Goal: Task Accomplishment & Management: Complete application form

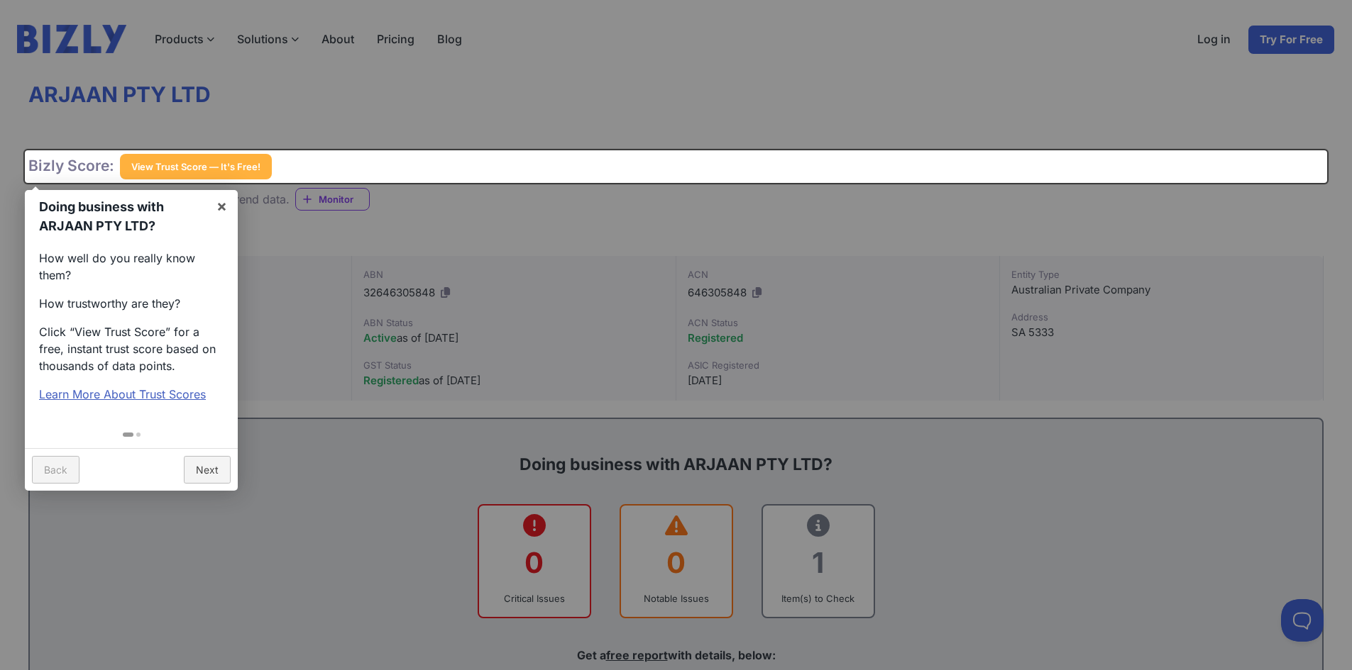
scroll to position [142, 0]
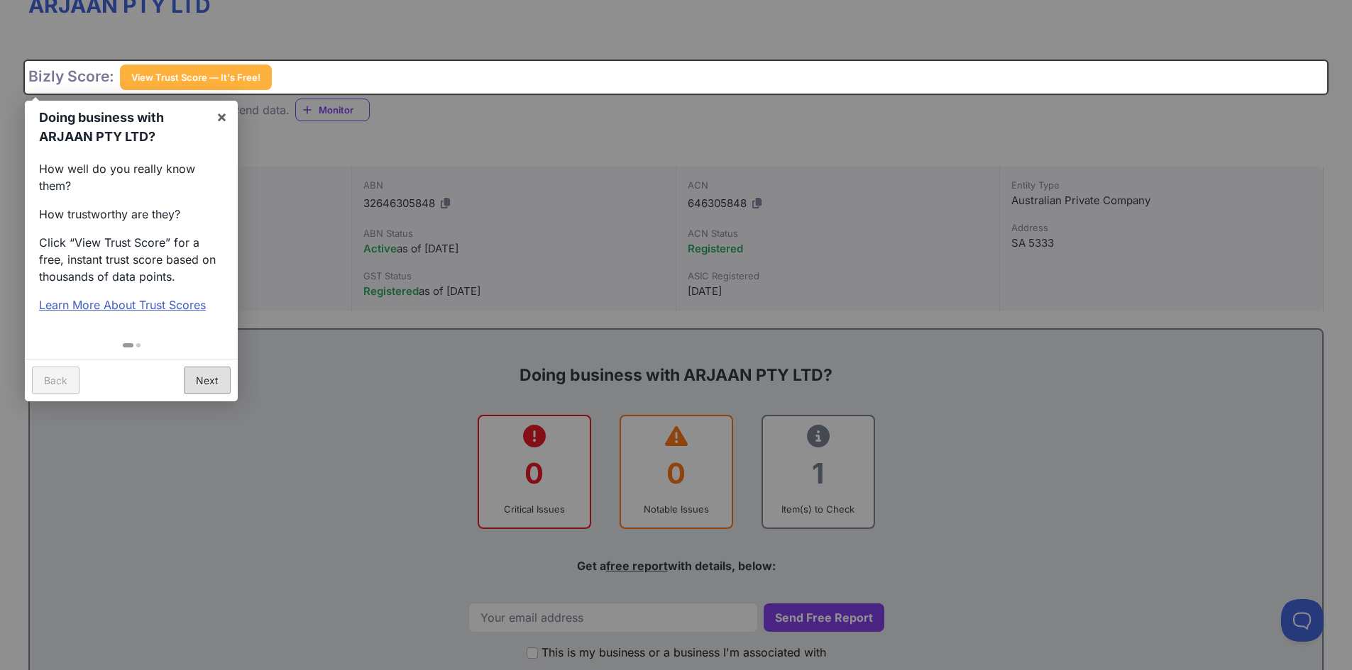
click at [201, 387] on link "Next" at bounding box center [207, 381] width 47 height 28
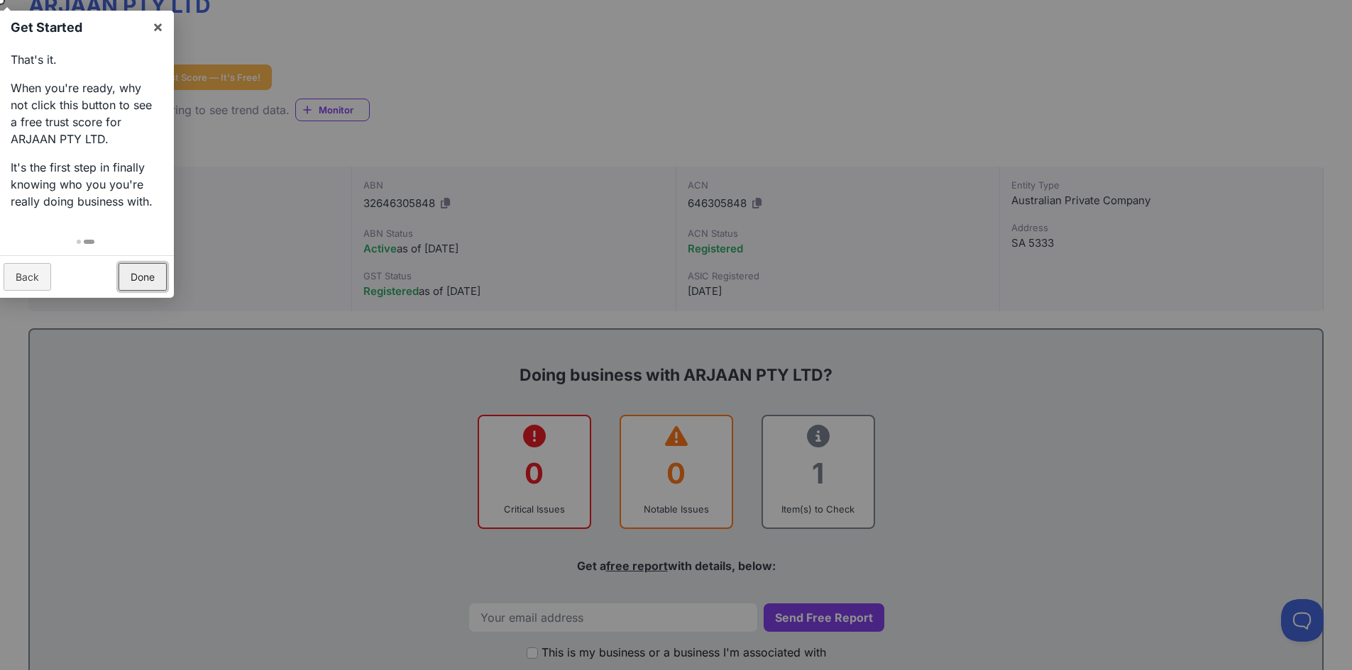
click at [141, 270] on link "Done" at bounding box center [142, 277] width 48 height 28
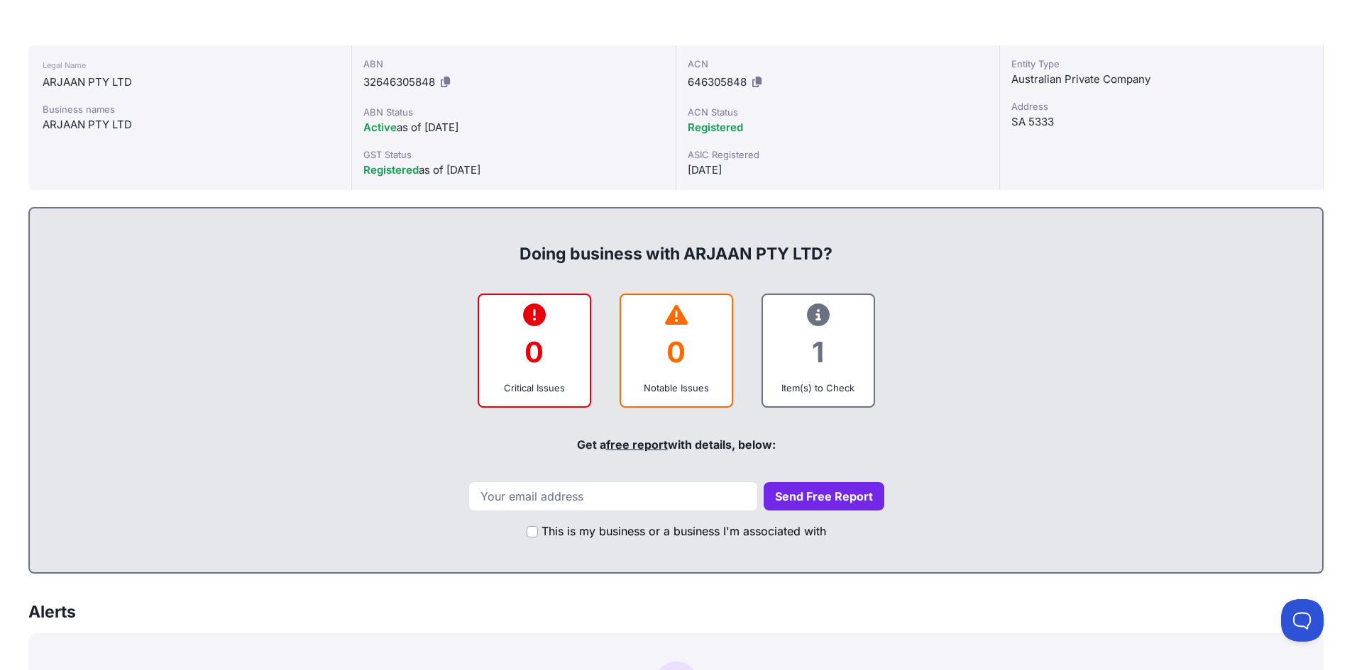
scroll to position [284, 0]
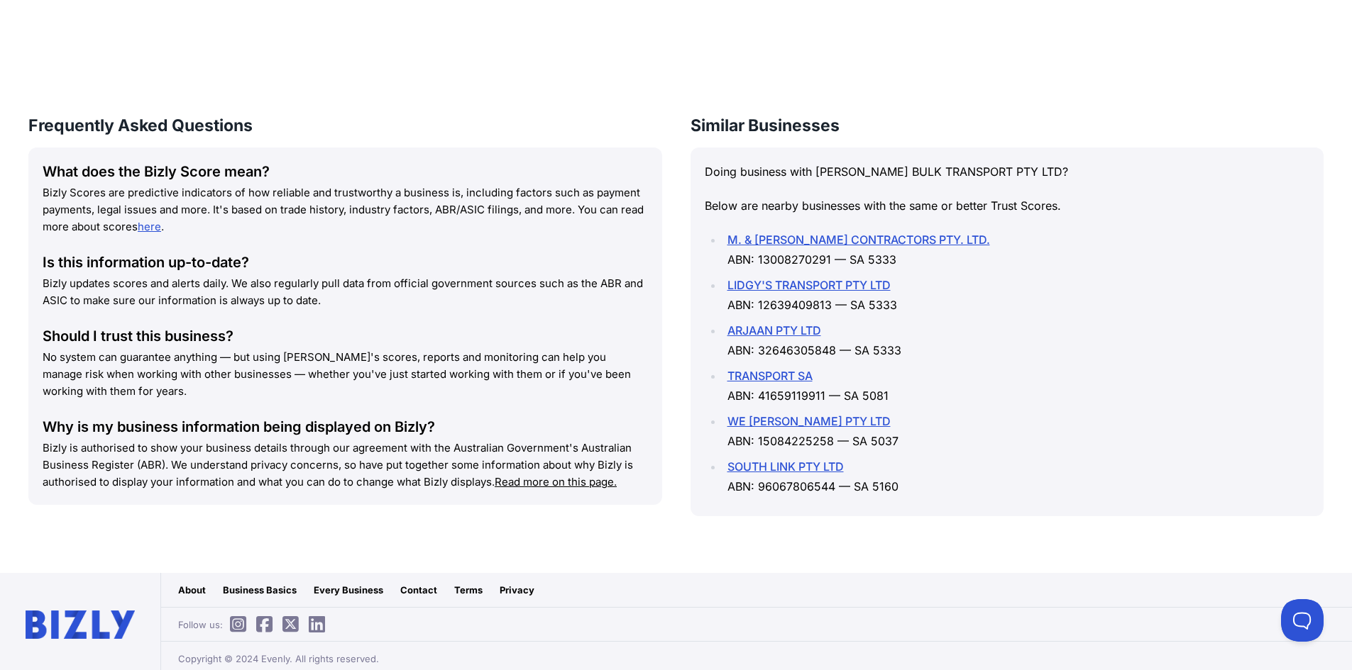
scroll to position [1703, 0]
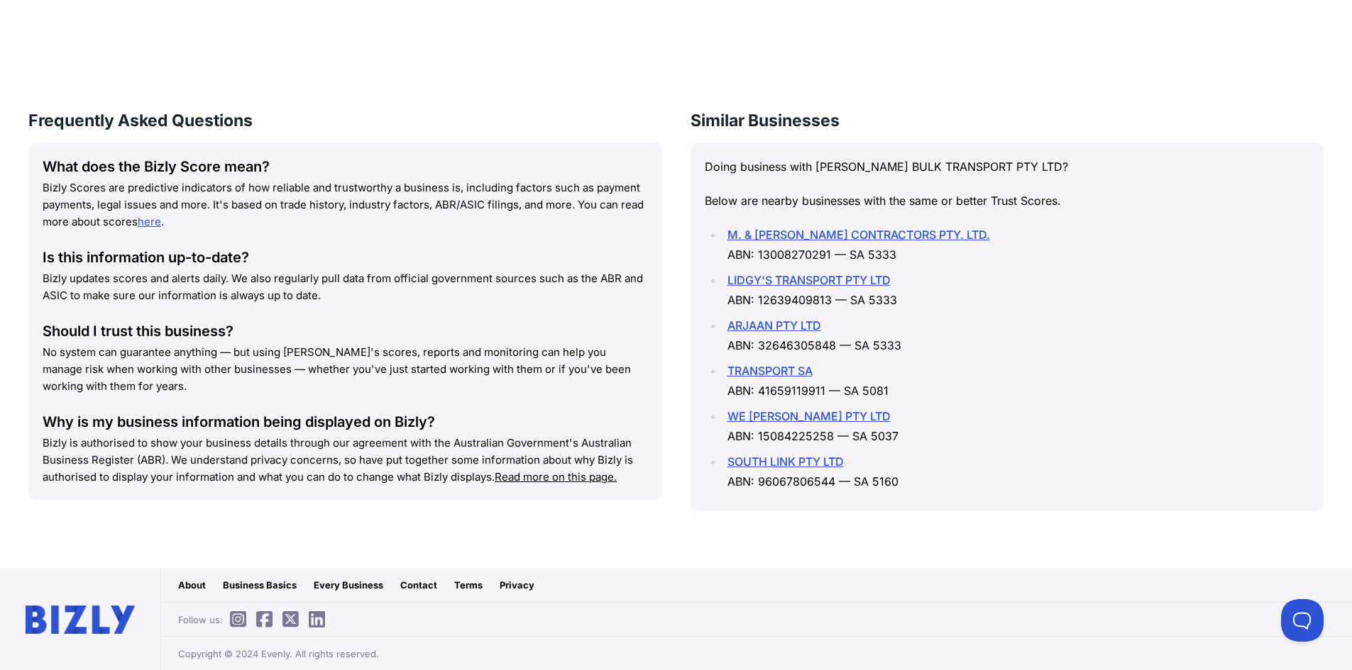
click at [784, 325] on link "ARJAAN PTY LTD" at bounding box center [774, 326] width 94 height 14
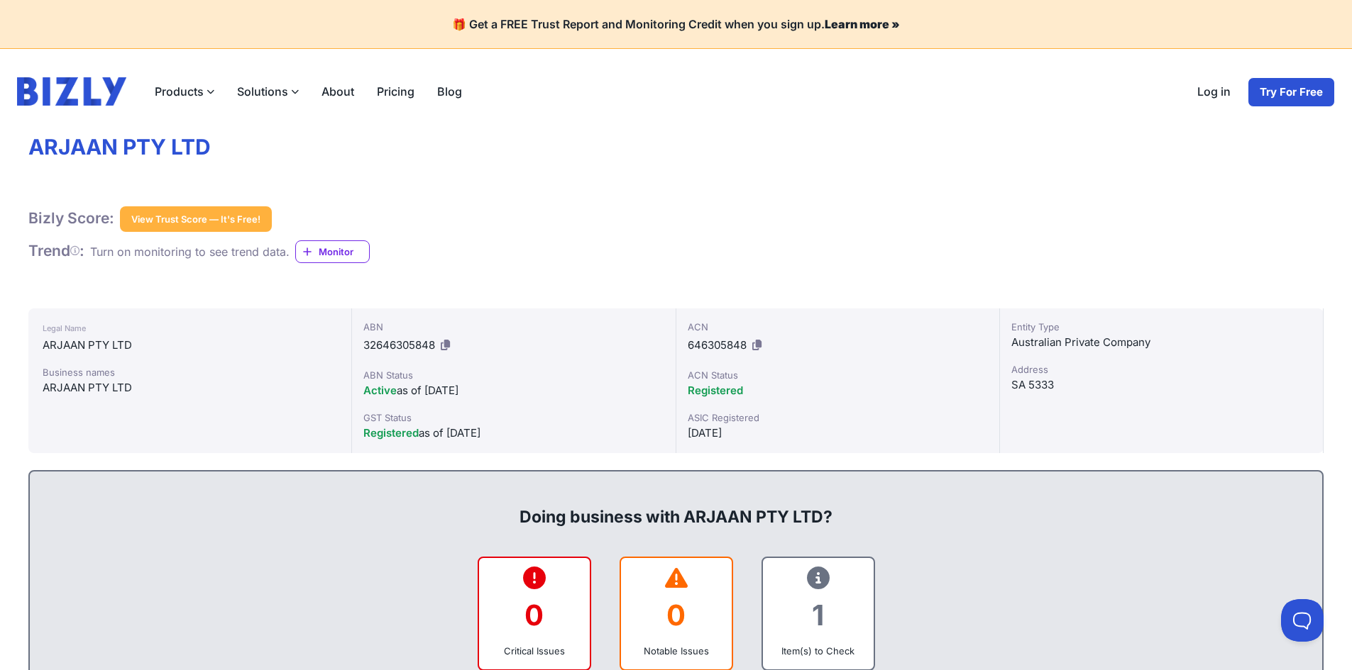
click at [194, 212] on button "View Trust Score — It's Free!" at bounding box center [196, 219] width 152 height 26
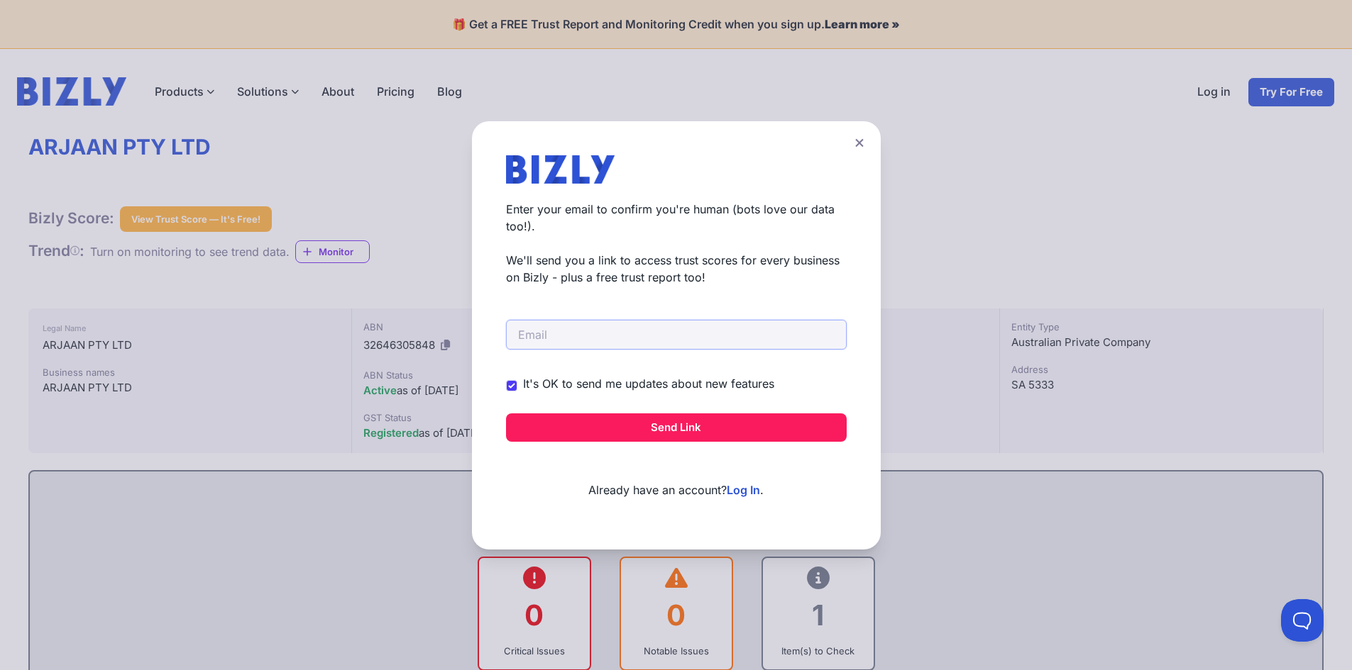
click at [654, 338] on input "email" at bounding box center [676, 335] width 341 height 30
type input "[EMAIL_ADDRESS][DOMAIN_NAME]"
click at [678, 431] on button "Send Link" at bounding box center [676, 428] width 341 height 28
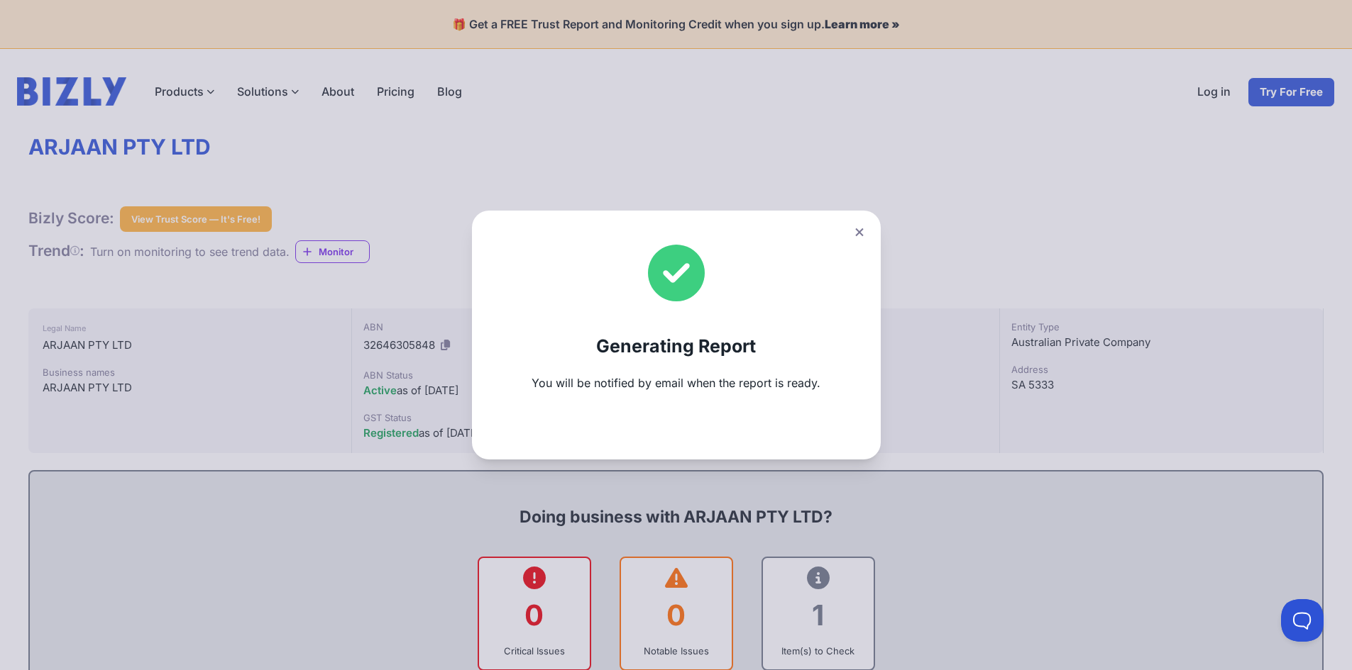
click at [863, 231] on icon at bounding box center [859, 232] width 8 height 8
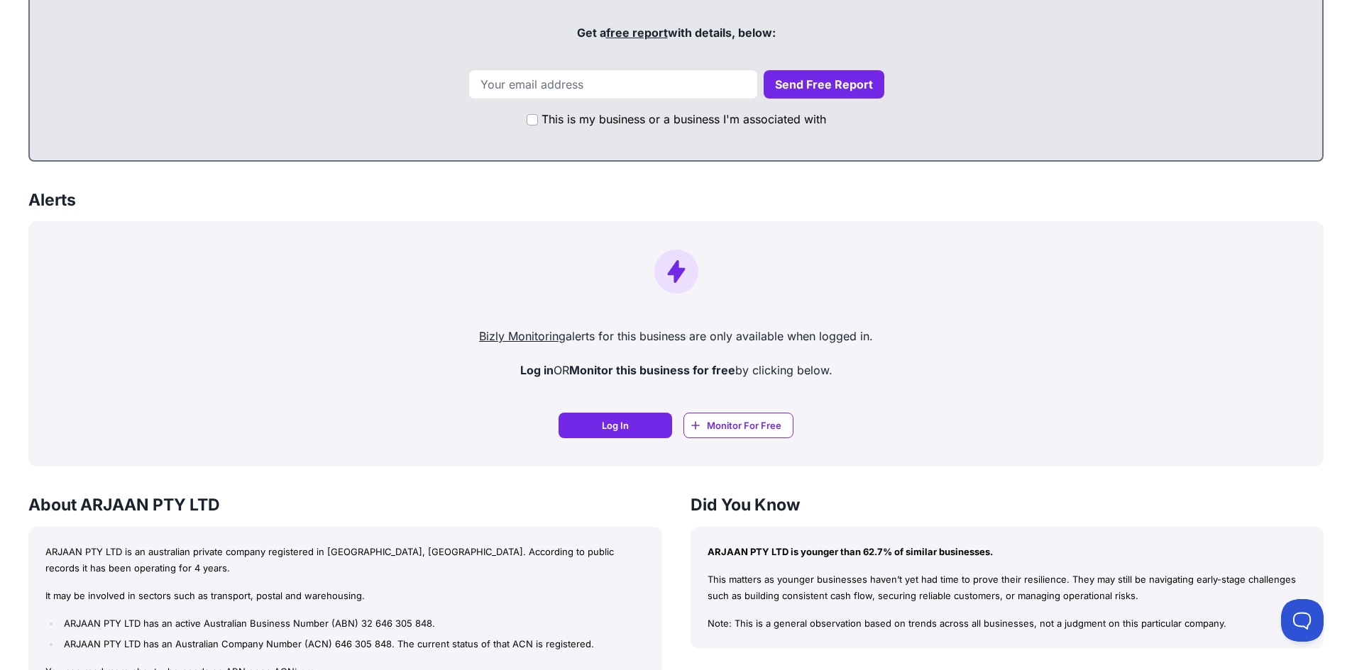
scroll to position [497, 0]
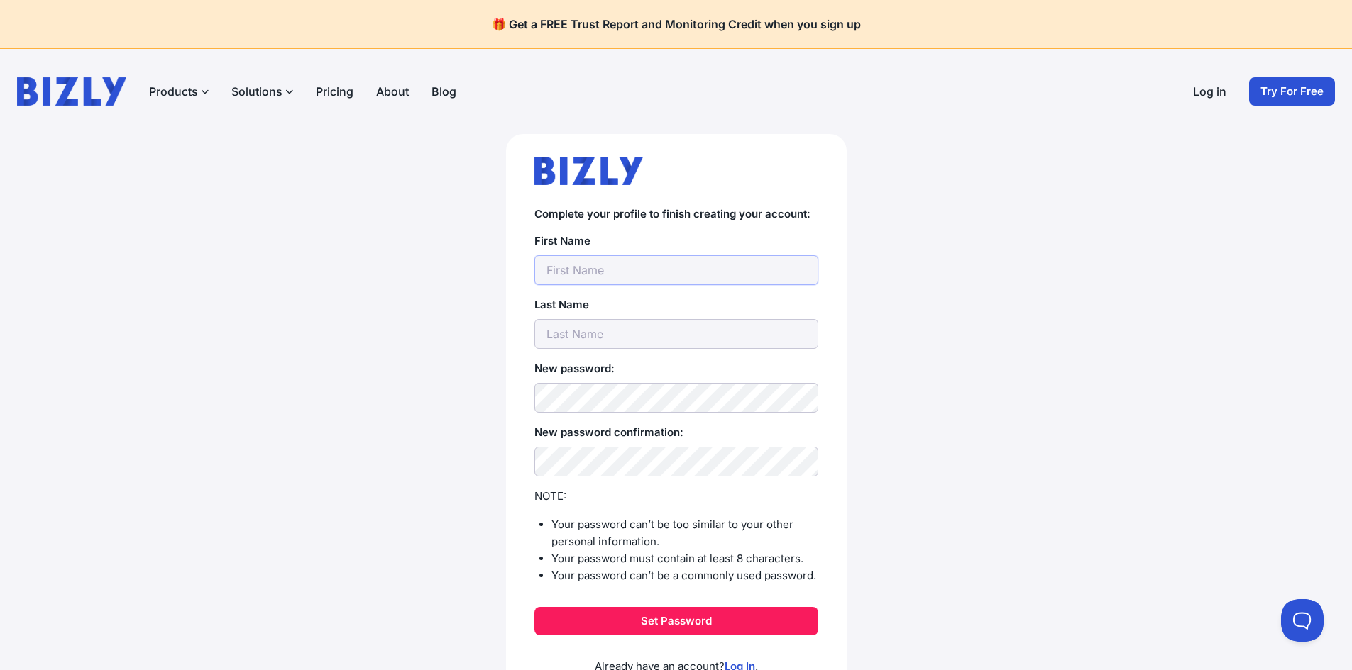
click at [667, 268] on input "text" at bounding box center [676, 270] width 284 height 30
type input "gmflight@bigpond.com"
drag, startPoint x: 663, startPoint y: 263, endPoint x: 441, endPoint y: 277, distance: 221.8
click at [441, 277] on div "Complete your profile to finish creating your account: First Name gmflight@bigp…" at bounding box center [675, 438] width 1295 height 609
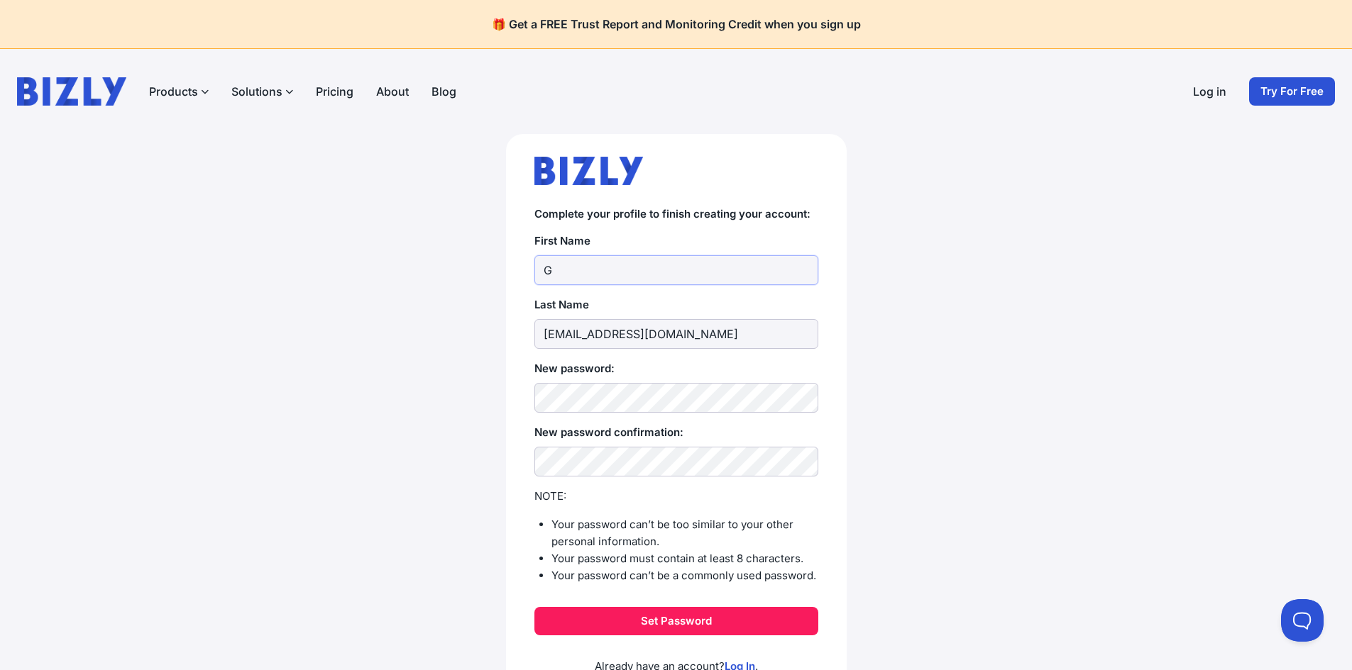
type input "G"
click at [600, 329] on input "gmflight@bigpond.com" at bounding box center [676, 334] width 284 height 30
drag, startPoint x: 701, startPoint y: 331, endPoint x: 425, endPoint y: 314, distance: 276.5
click at [425, 314] on div "Complete your profile to finish creating your account: First Name G Last Name g…" at bounding box center [675, 438] width 1295 height 609
type input "Flight"
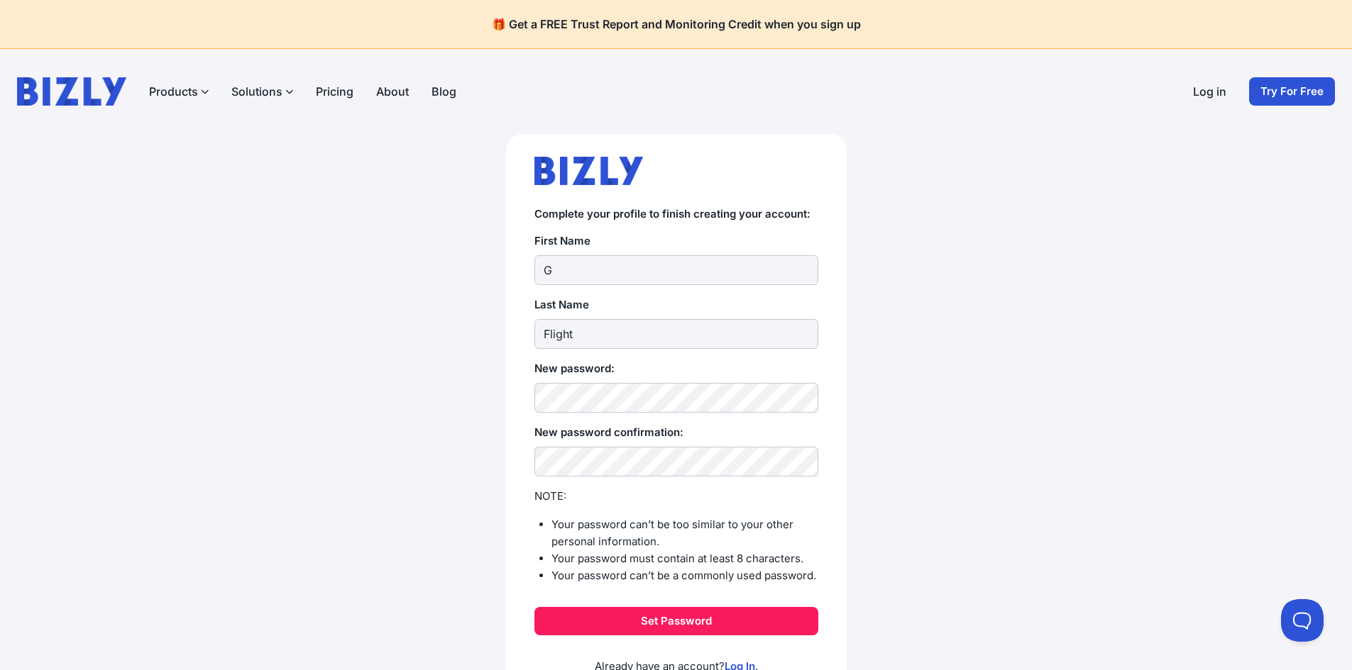
click at [681, 617] on button "Set Password" at bounding box center [676, 621] width 284 height 28
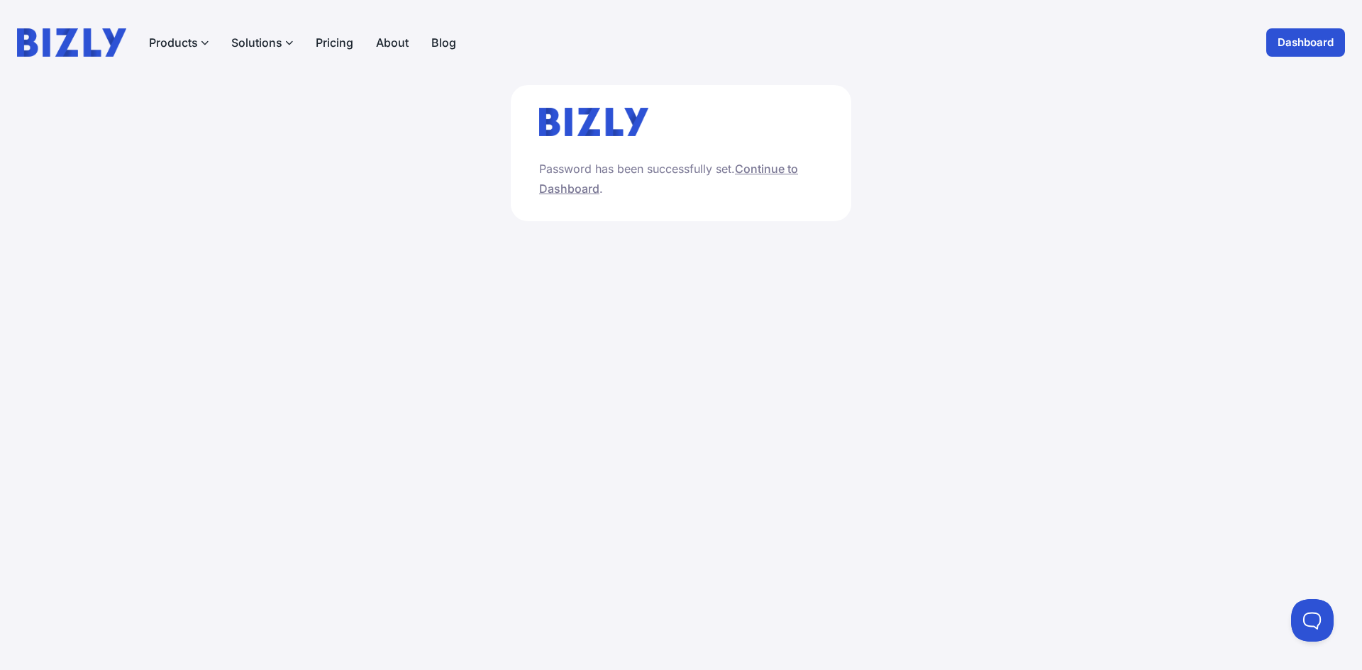
click at [776, 166] on link "Continue to Dashboard" at bounding box center [668, 179] width 259 height 34
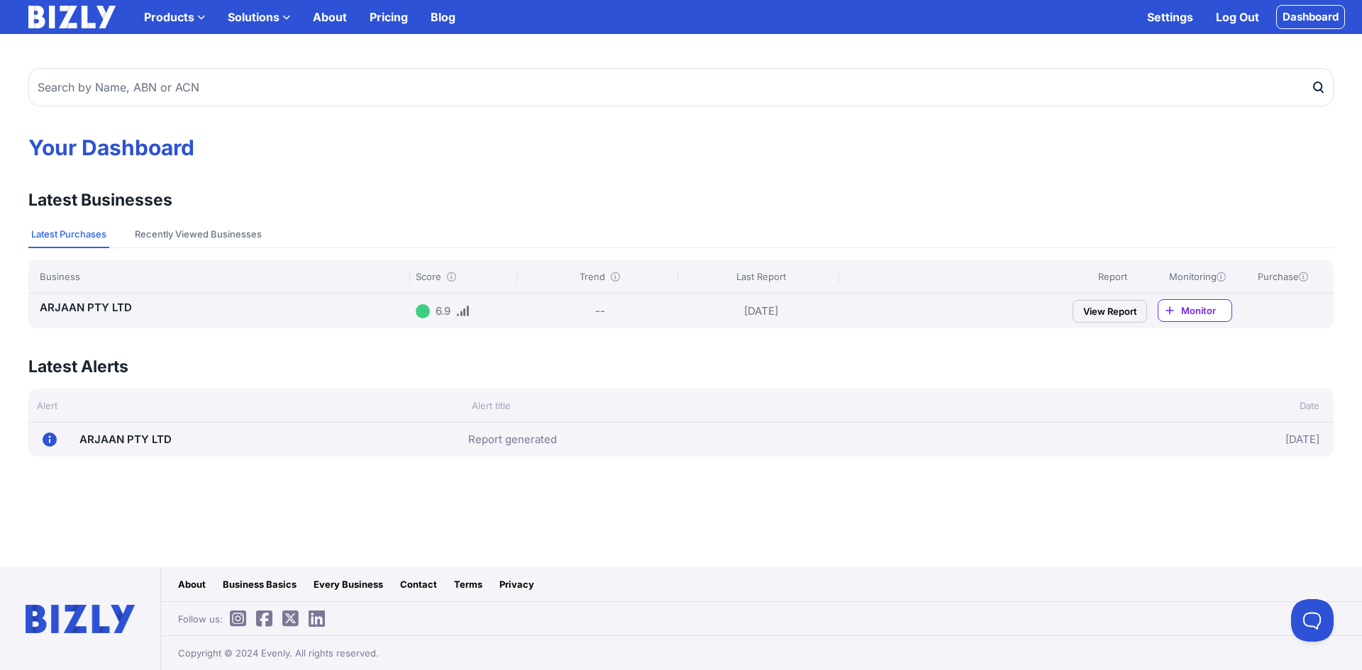
click at [1107, 307] on link "View Report" at bounding box center [1110, 311] width 74 height 23
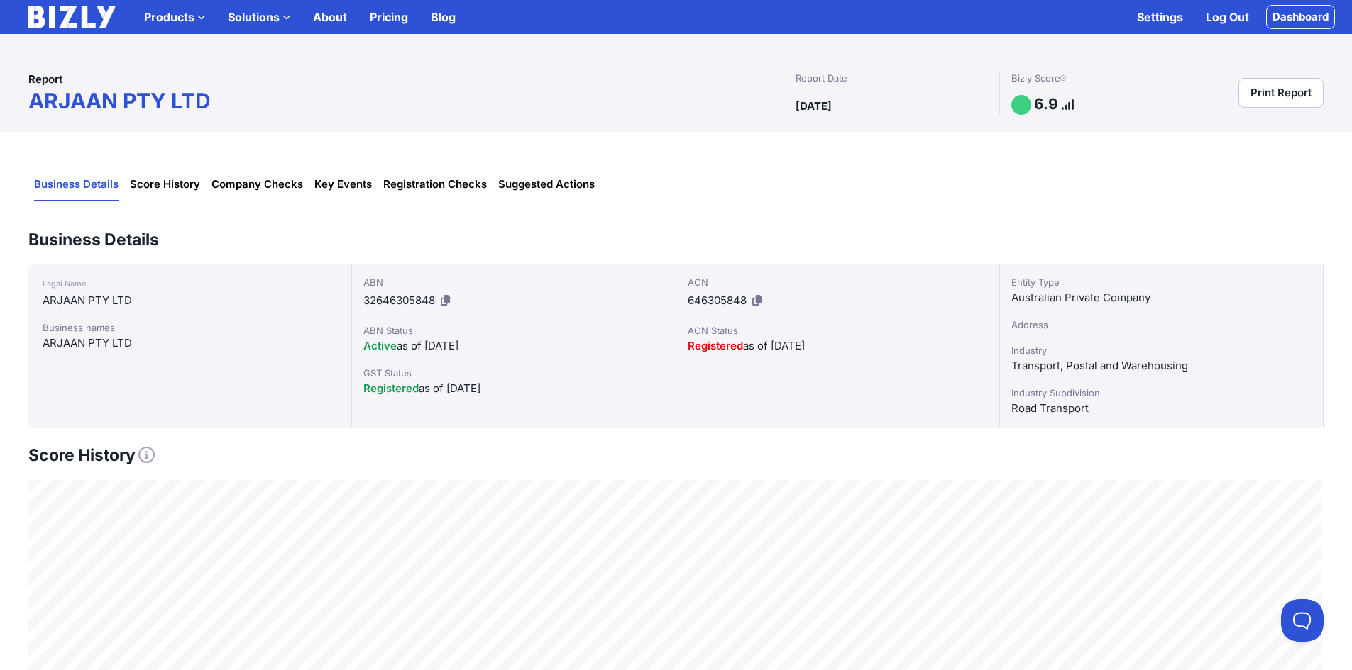
click at [1223, 239] on h2 "Business Details" at bounding box center [675, 240] width 1295 height 21
